Goal: Check status: Check status

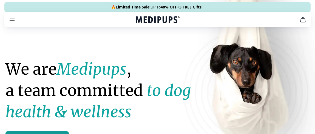
click at [303, 20] on icon "cart" at bounding box center [303, 19] width 7 height 7
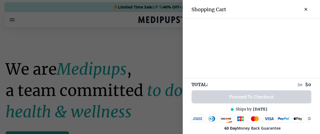
click at [117, 44] on div at bounding box center [160, 67] width 320 height 134
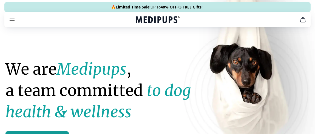
click at [12, 19] on icon "burger-menu" at bounding box center [12, 19] width 7 height 7
click at [11, 20] on icon "burger-menu" at bounding box center [12, 19] width 7 height 7
click at [12, 22] on icon "burger-menu" at bounding box center [12, 19] width 7 height 7
click at [13, 19] on icon "burger-menu" at bounding box center [12, 19] width 7 height 7
click at [10, 20] on icon "burger-menu" at bounding box center [12, 19] width 7 height 7
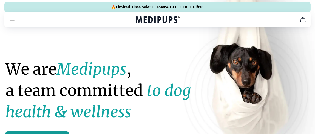
click at [13, 19] on icon "burger-menu" at bounding box center [12, 19] width 7 height 7
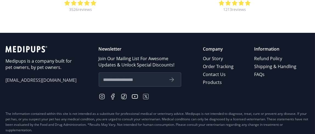
scroll to position [336, 0]
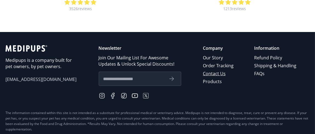
click at [229, 70] on link "Contact Us" at bounding box center [219, 74] width 32 height 8
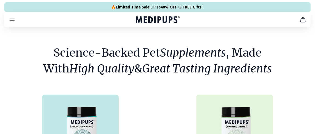
scroll to position [336, 0]
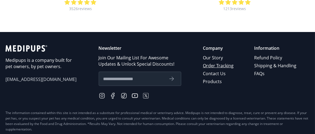
click at [225, 65] on link "Order Tracking" at bounding box center [219, 66] width 32 height 8
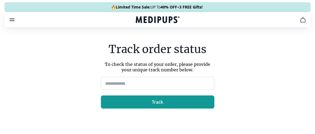
click at [122, 82] on input at bounding box center [158, 83] width 114 height 13
